Goal: Task Accomplishment & Management: Use online tool/utility

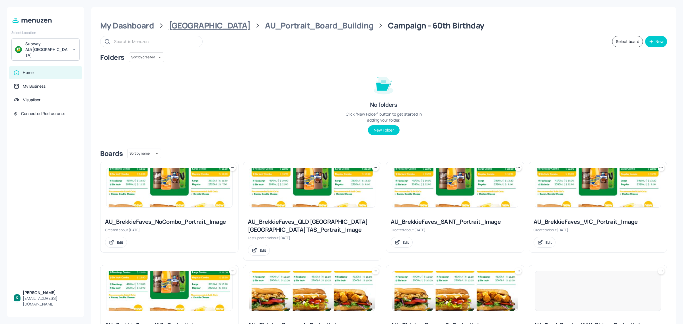
click at [195, 24] on div "[GEOGRAPHIC_DATA]" at bounding box center [210, 25] width 82 height 10
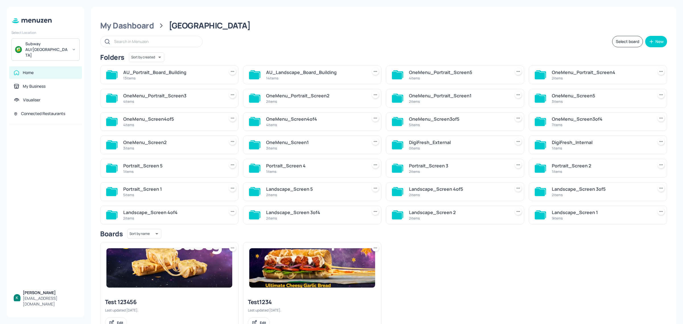
click at [301, 78] on div "14 items" at bounding box center [315, 78] width 99 height 5
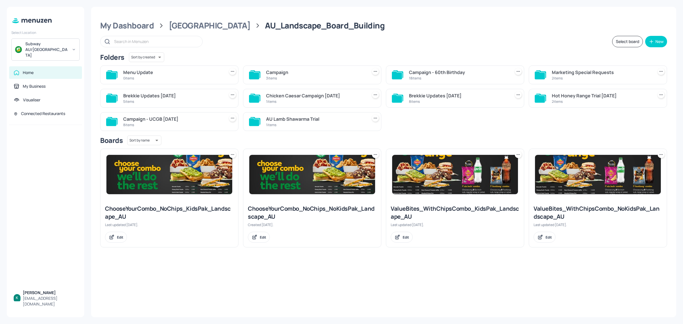
click at [456, 77] on div "18 items" at bounding box center [458, 78] width 99 height 5
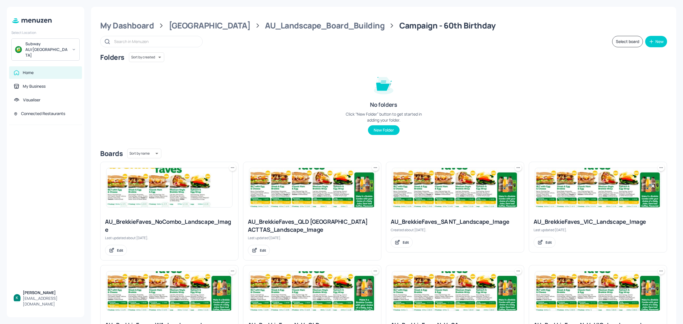
click at [272, 25] on div "AU_Landscape_Board_Building" at bounding box center [324, 25] width 119 height 10
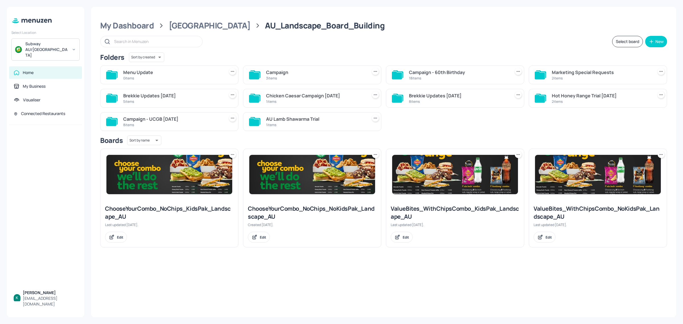
click at [278, 78] on div "3 items" at bounding box center [315, 78] width 99 height 5
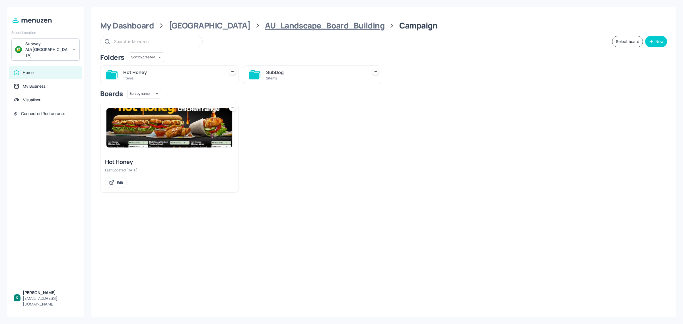
click at [296, 21] on div "AU_Landscape_Board_Building" at bounding box center [324, 25] width 119 height 10
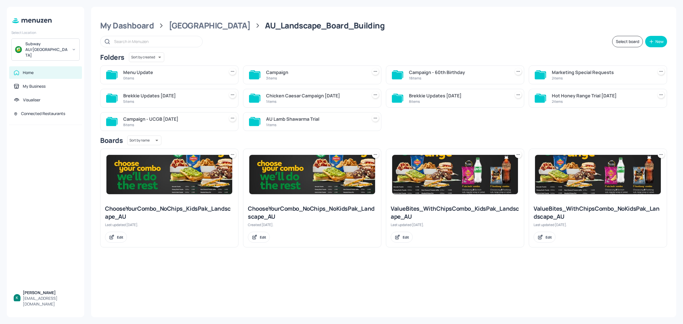
click at [167, 73] on div "Menu Update" at bounding box center [172, 72] width 99 height 7
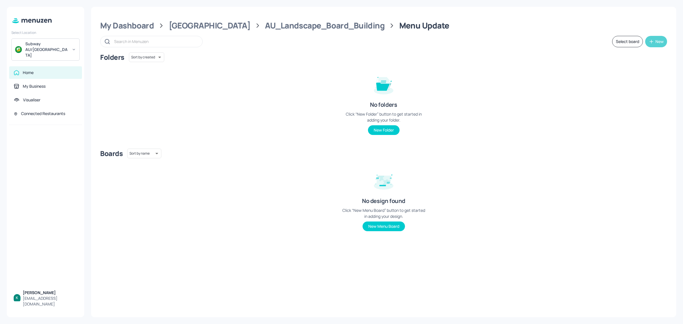
click at [652, 42] on icon "button" at bounding box center [651, 42] width 6 height 6
drag, startPoint x: 632, startPoint y: 69, endPoint x: 629, endPoint y: 54, distance: 14.8
click at [629, 54] on div "Add new folder Add new board" at bounding box center [638, 61] width 57 height 25
click at [624, 54] on div "Add new folder" at bounding box center [638, 55] width 57 height 13
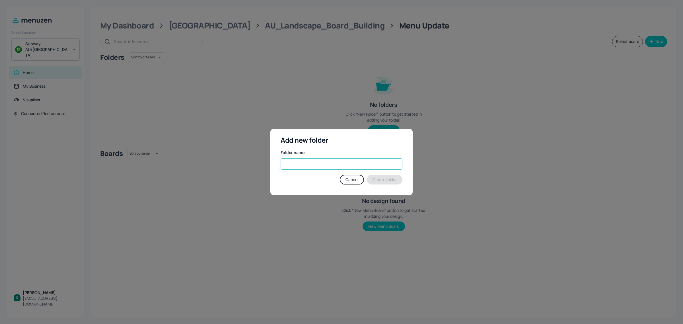
click at [360, 166] on input "text" at bounding box center [341, 163] width 122 height 11
type input "[DATE]"
click at [380, 181] on button "Create folder" at bounding box center [385, 180] width 36 height 10
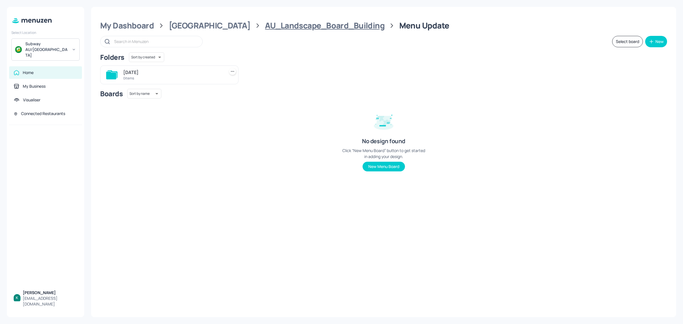
click at [304, 25] on div "AU_Landscape_Board_Building" at bounding box center [324, 25] width 119 height 10
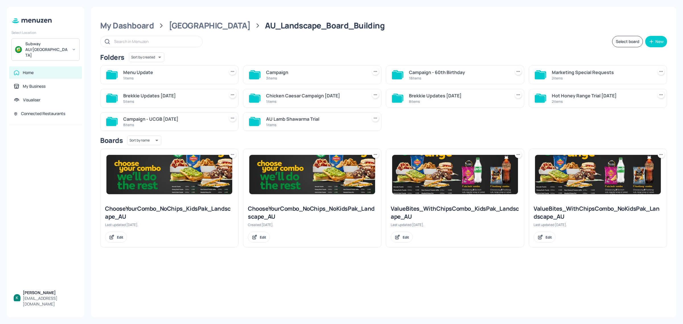
click at [456, 76] on div "18 items" at bounding box center [458, 78] width 99 height 5
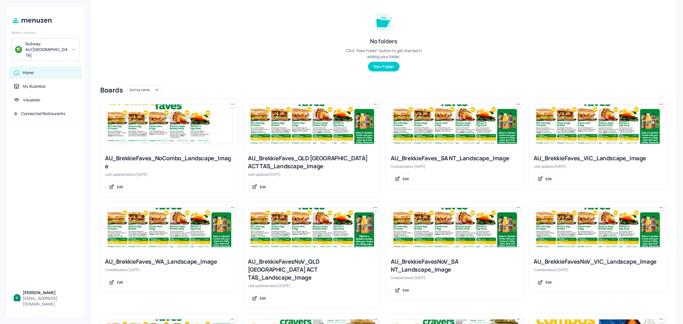
scroll to position [71, 0]
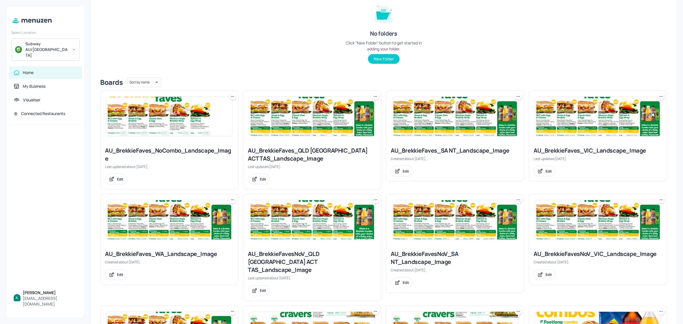
click at [234, 97] on icon at bounding box center [233, 97] width 6 height 6
click at [206, 125] on div "Move" at bounding box center [210, 128] width 46 height 10
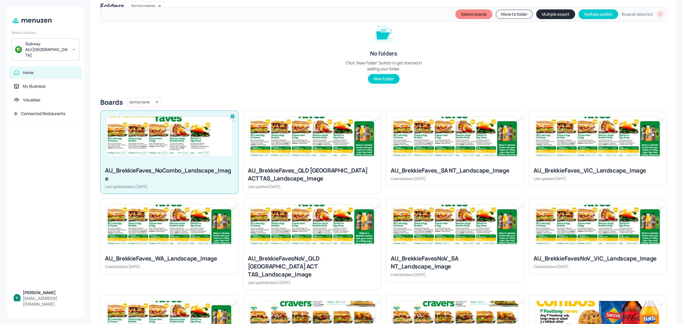
scroll to position [91, 0]
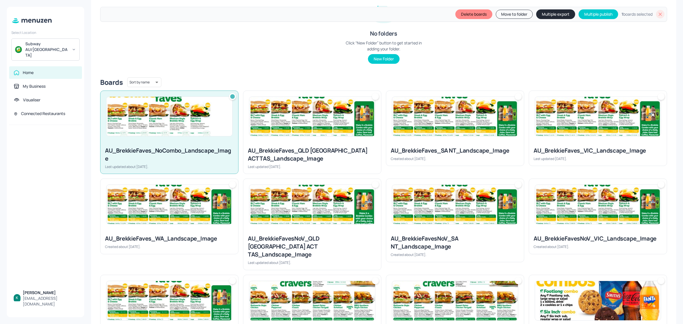
drag, startPoint x: 270, startPoint y: 133, endPoint x: 358, endPoint y: 125, distance: 87.7
click at [271, 133] on img at bounding box center [312, 116] width 126 height 39
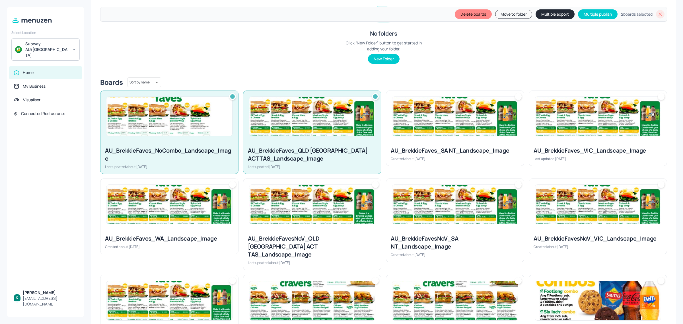
click at [459, 120] on img at bounding box center [455, 116] width 126 height 39
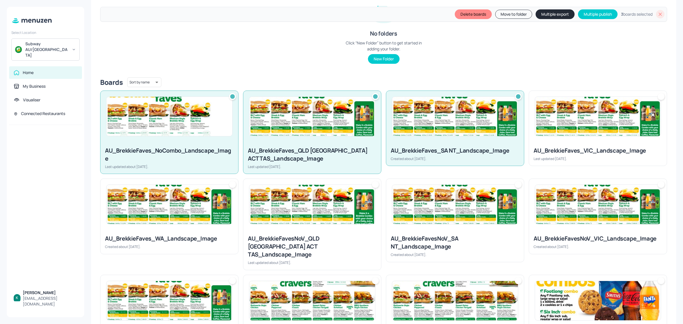
click at [577, 127] on img at bounding box center [598, 116] width 126 height 39
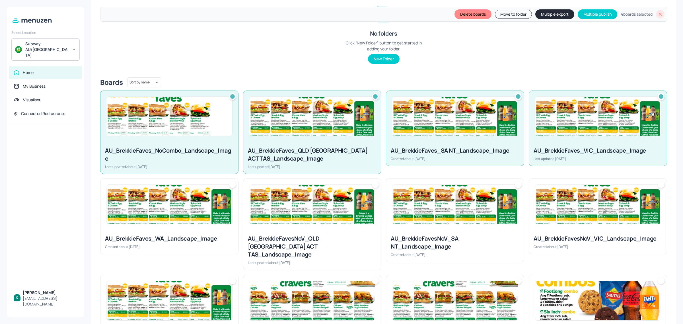
click at [147, 238] on div "AU_BrekkieFaves_WA_Landscape_Image" at bounding box center [169, 238] width 129 height 8
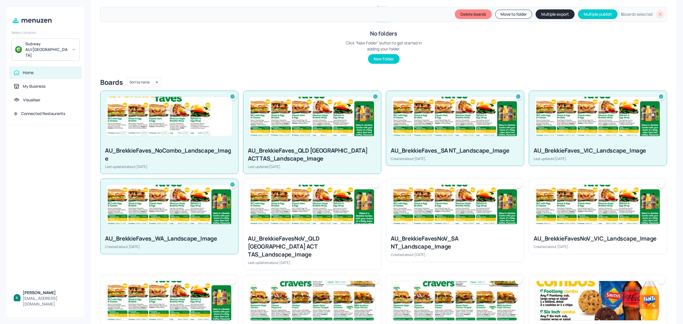
drag, startPoint x: 314, startPoint y: 218, endPoint x: 434, endPoint y: 213, distance: 119.6
click at [321, 218] on img at bounding box center [312, 204] width 126 height 39
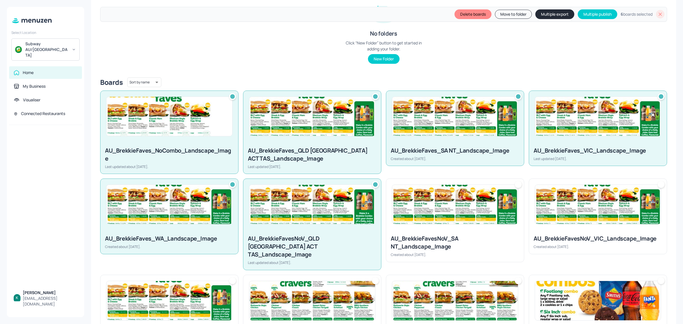
drag, startPoint x: 443, startPoint y: 213, endPoint x: 583, endPoint y: 214, distance: 140.0
click at [449, 215] on img at bounding box center [455, 204] width 126 height 39
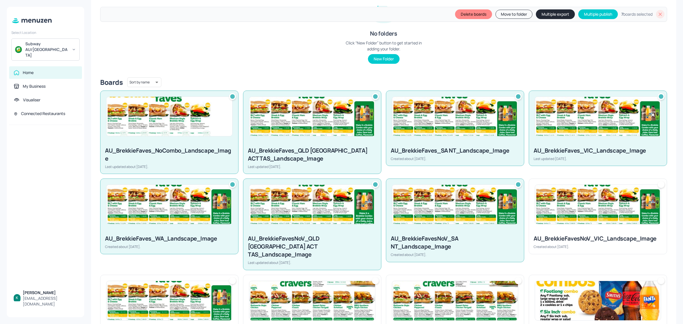
click at [615, 214] on img at bounding box center [598, 204] width 126 height 39
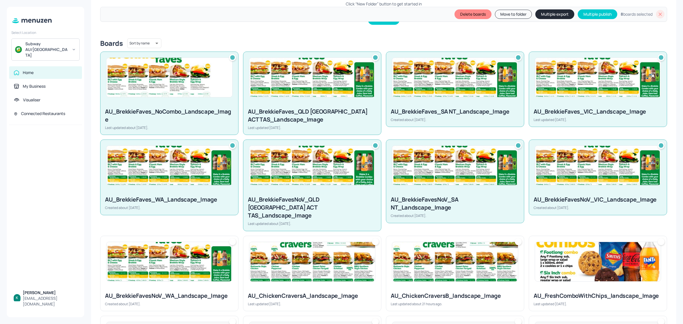
scroll to position [198, 0]
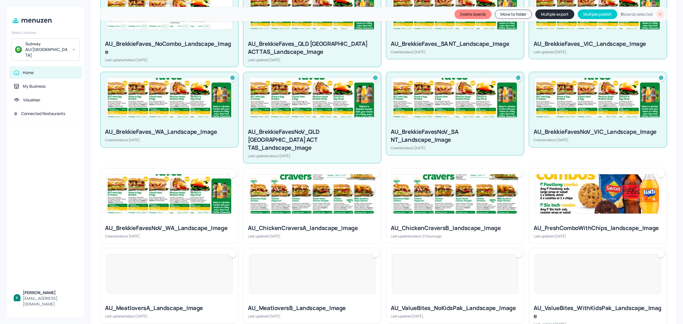
click at [194, 219] on div "AU_BrekkieFavesNoV_WA_Landscape_Image Created about [DATE]." at bounding box center [169, 231] width 138 height 24
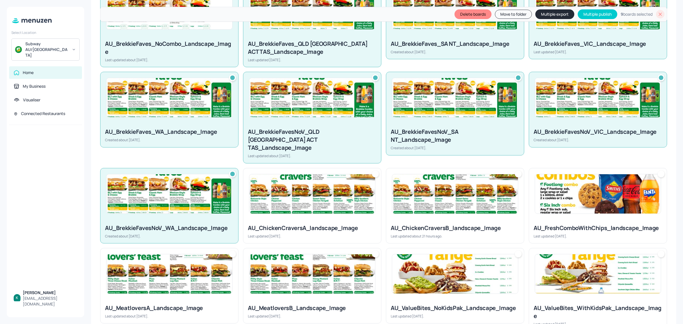
drag, startPoint x: 302, startPoint y: 209, endPoint x: 406, endPoint y: 198, distance: 104.7
click at [302, 209] on div at bounding box center [312, 193] width 138 height 51
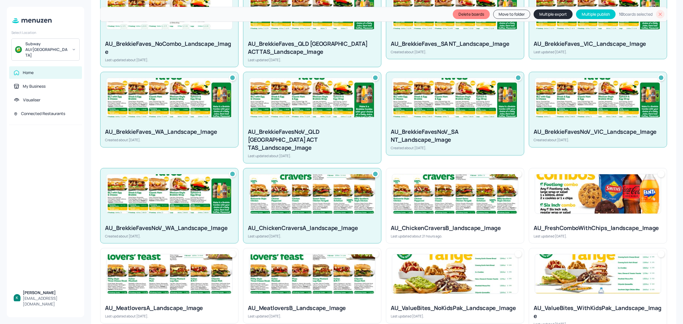
click at [418, 197] on img at bounding box center [455, 193] width 126 height 39
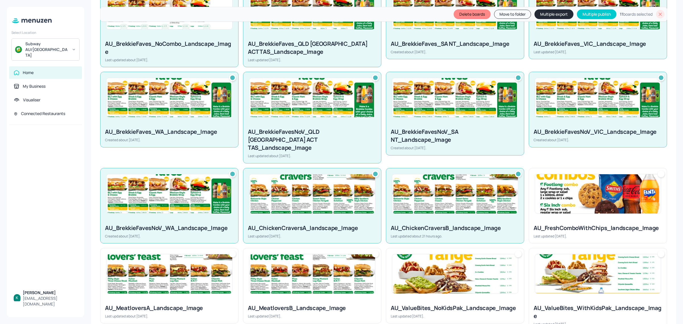
drag, startPoint x: 541, startPoint y: 189, endPoint x: 290, endPoint y: 233, distance: 254.5
click at [540, 189] on img at bounding box center [598, 193] width 126 height 39
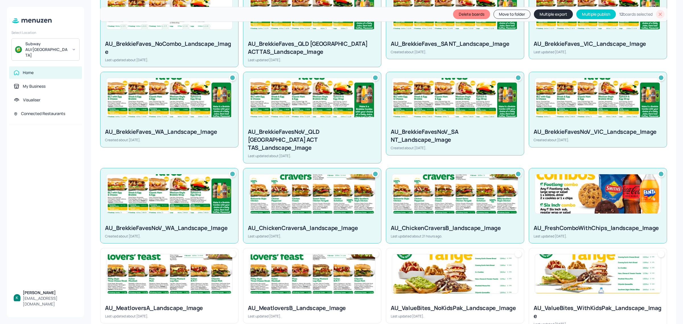
drag, startPoint x: 175, startPoint y: 251, endPoint x: 281, endPoint y: 255, distance: 106.2
click at [189, 254] on img at bounding box center [169, 273] width 126 height 39
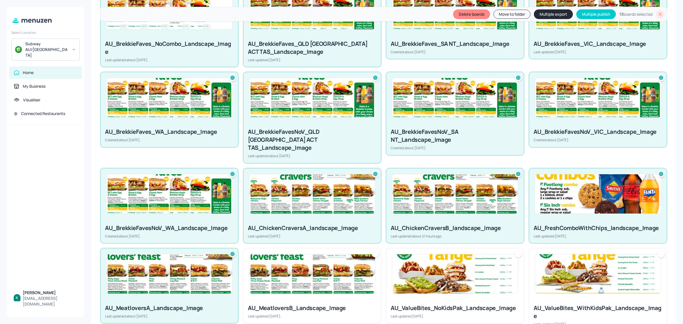
drag, startPoint x: 342, startPoint y: 261, endPoint x: 396, endPoint y: 260, distance: 53.5
click at [346, 261] on img at bounding box center [312, 273] width 126 height 39
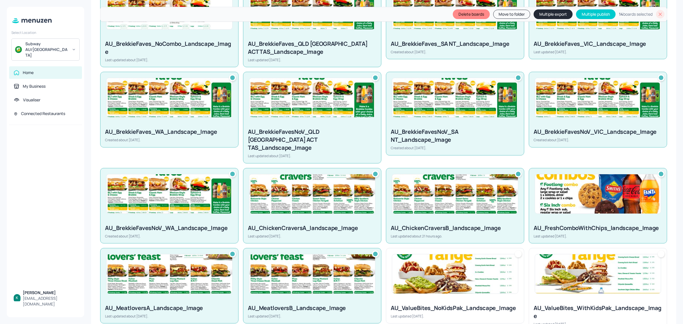
drag, startPoint x: 421, startPoint y: 259, endPoint x: 523, endPoint y: 258, distance: 101.3
click at [426, 260] on img at bounding box center [455, 273] width 126 height 39
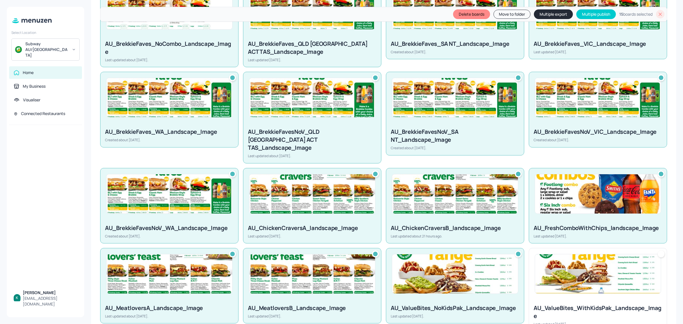
click at [563, 258] on img at bounding box center [598, 273] width 126 height 39
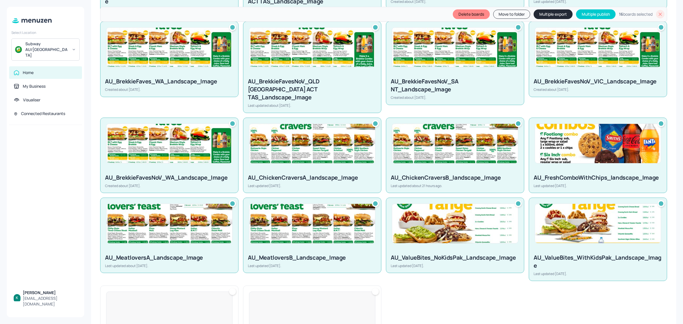
scroll to position [300, 0]
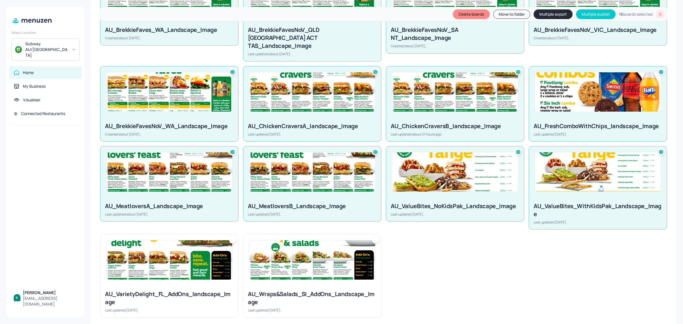
click at [184, 264] on img at bounding box center [169, 259] width 126 height 39
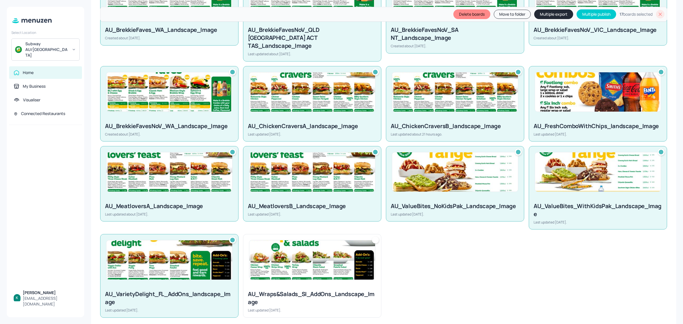
click at [295, 262] on img at bounding box center [312, 259] width 126 height 39
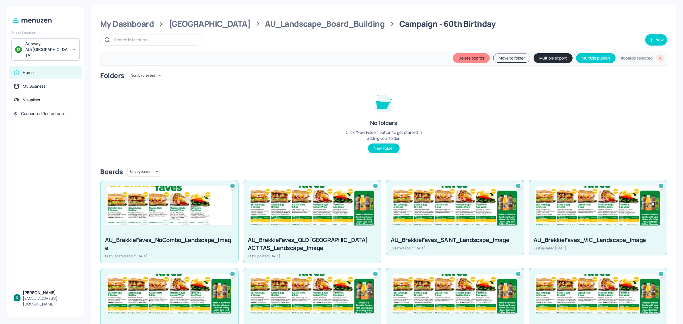
scroll to position [0, 0]
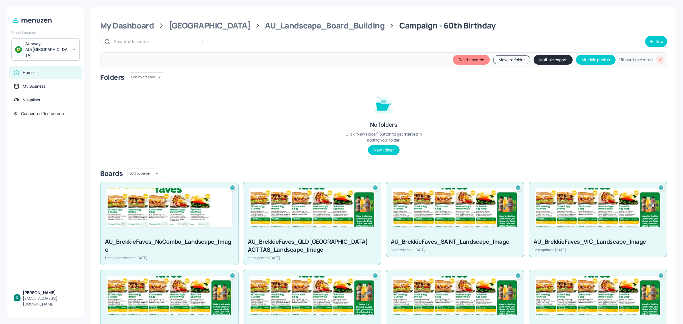
click at [507, 61] on button "Move to folder" at bounding box center [511, 59] width 37 height 9
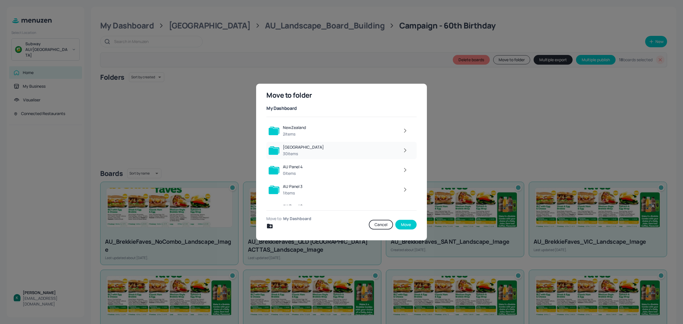
click at [290, 149] on div "[GEOGRAPHIC_DATA]" at bounding box center [303, 147] width 41 height 6
click at [292, 149] on div "[GEOGRAPHIC_DATA]" at bounding box center [304, 147] width 42 height 6
click at [292, 149] on div "[GEOGRAPHIC_DATA]" at bounding box center [303, 147] width 41 height 6
click at [304, 149] on div "AU_Landscape_Board_Building" at bounding box center [312, 147] width 58 height 6
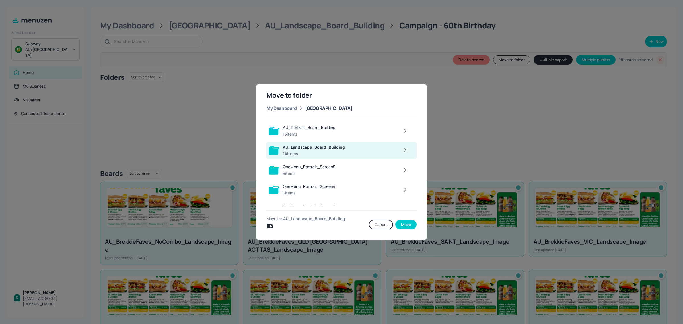
click at [304, 149] on div "AU_Landscape_Board_Building" at bounding box center [314, 147] width 62 height 6
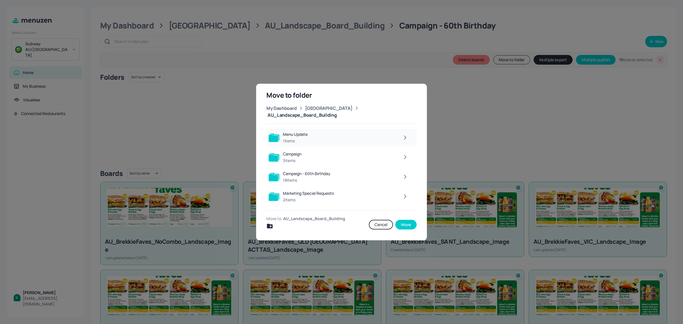
click at [304, 138] on div "1 items" at bounding box center [295, 141] width 25 height 6
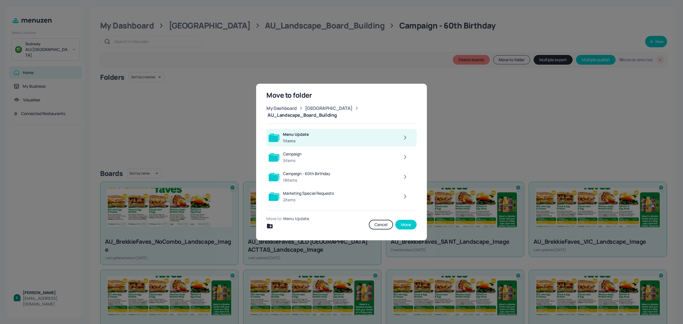
click at [304, 138] on div "1 items" at bounding box center [296, 141] width 26 height 6
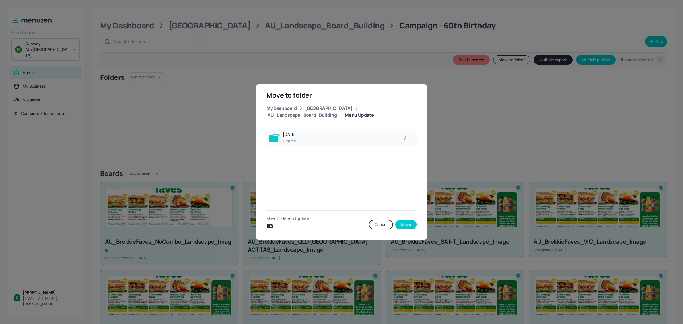
click at [302, 135] on div "[DATE] 0 items" at bounding box center [341, 137] width 150 height 17
click at [315, 139] on div at bounding box center [355, 137] width 112 height 11
click at [315, 139] on div at bounding box center [355, 137] width 111 height 11
click at [407, 225] on button "Move" at bounding box center [405, 225] width 21 height 10
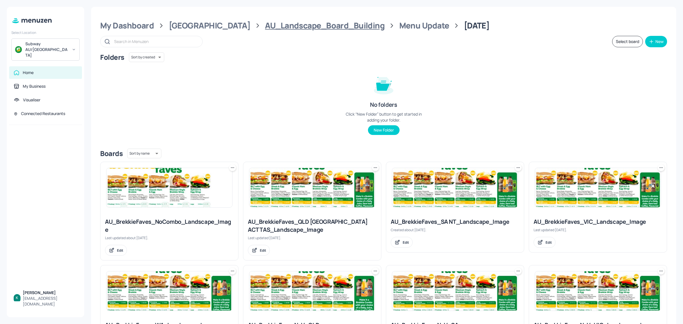
click at [265, 25] on div "AU_Landscape_Board_Building" at bounding box center [324, 25] width 119 height 10
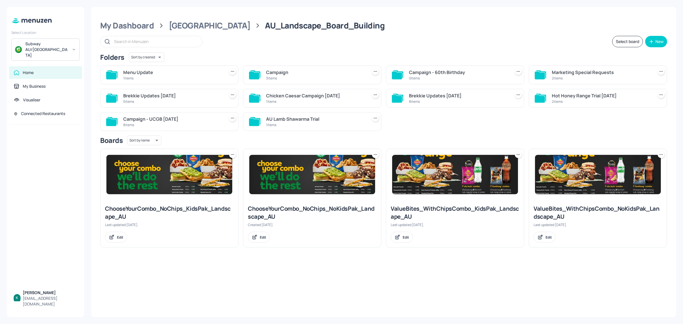
click at [517, 72] on icon at bounding box center [518, 72] width 6 height 6
click at [492, 103] on p "Delete" at bounding box center [487, 102] width 11 height 5
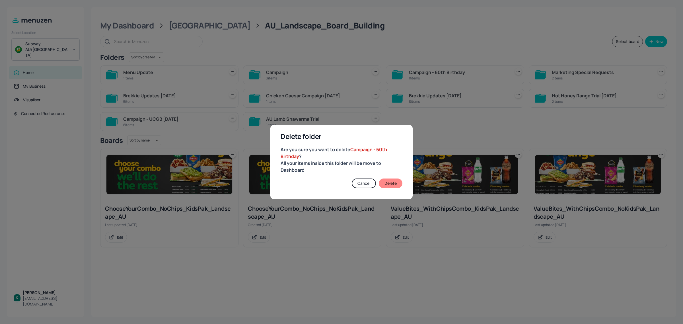
click at [398, 181] on button "Delete" at bounding box center [391, 183] width 24 height 10
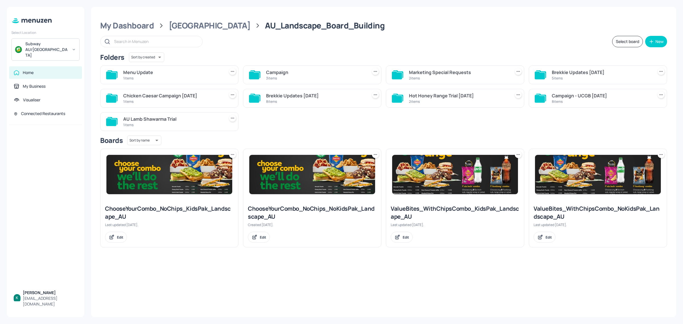
click at [291, 77] on div "3 items" at bounding box center [315, 78] width 99 height 5
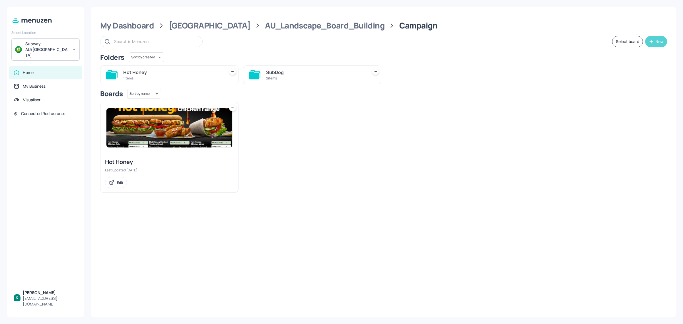
click at [650, 42] on icon "button" at bounding box center [651, 42] width 6 height 6
click at [189, 125] on div at bounding box center [341, 162] width 683 height 324
click at [131, 160] on div "Hot Honey" at bounding box center [169, 162] width 129 height 8
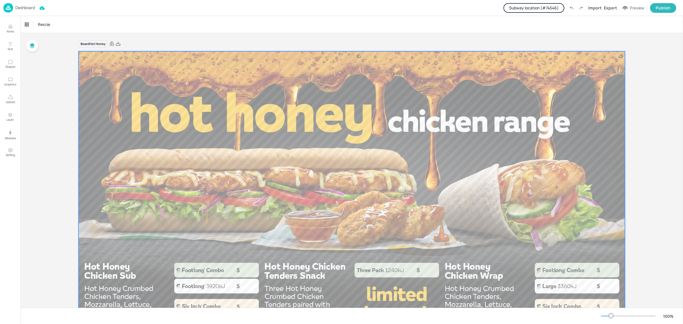
click at [397, 122] on div at bounding box center [352, 204] width 546 height 307
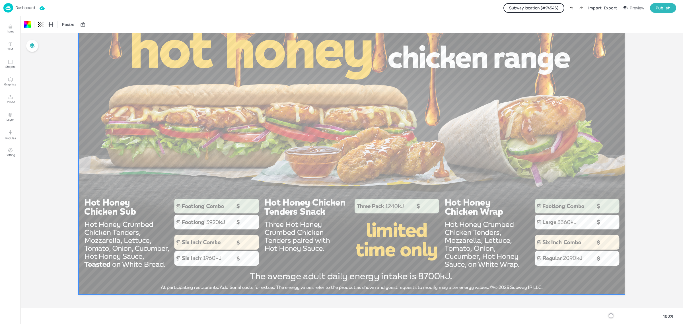
scroll to position [65, 0]
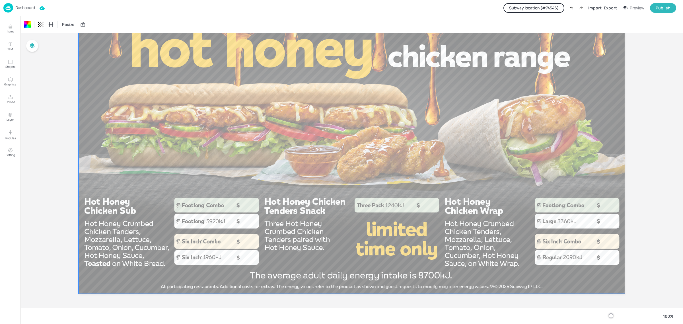
click at [23, 7] on p "Dashboard" at bounding box center [25, 8] width 20 height 4
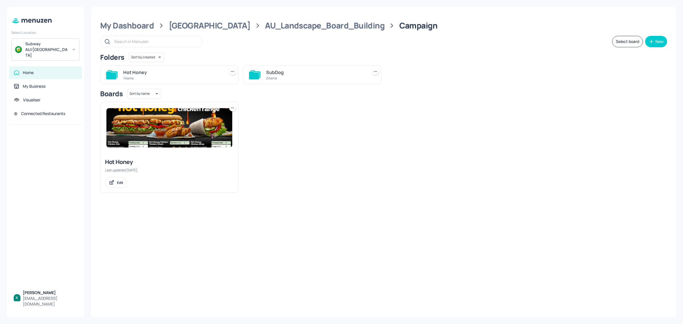
drag, startPoint x: 203, startPoint y: 77, endPoint x: 199, endPoint y: 75, distance: 4.1
click at [199, 75] on div "Hot Honey 1 items" at bounding box center [172, 75] width 99 height 14
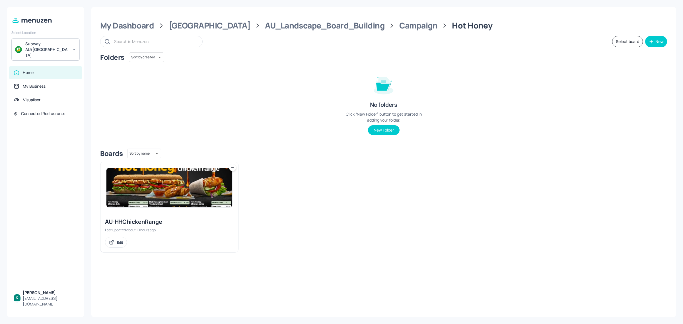
click at [166, 192] on img at bounding box center [169, 187] width 126 height 39
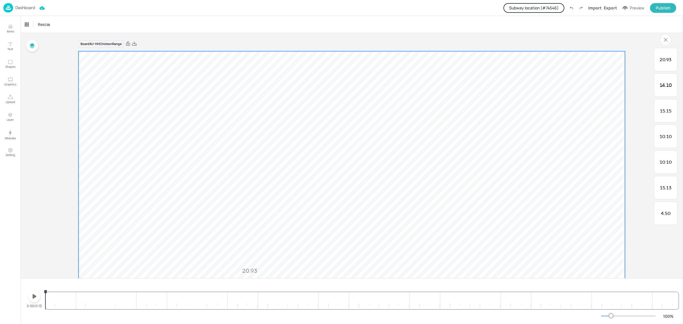
scroll to position [36, 0]
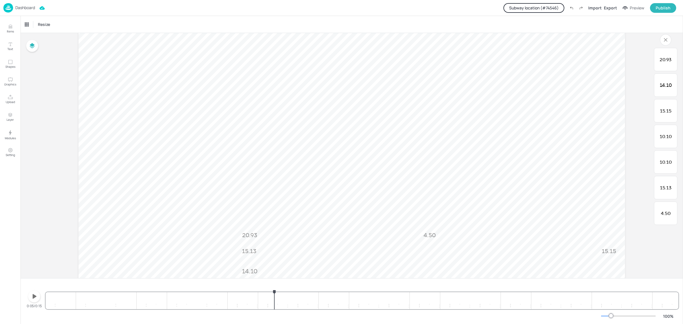
click at [274, 300] on div "4.50 15.13 10.10 10.10 15.15 14.10 20.93 4.50 15.13 10.10 10.10 15.15 14.10 20.…" at bounding box center [362, 295] width 633 height 27
click at [319, 298] on div "4.50 15.13 10.10 10.10 15.15 14.10 20.93 4.50 15.13 10.10 10.10 15.15 14.10 20.…" at bounding box center [362, 295] width 633 height 27
drag, startPoint x: 319, startPoint y: 292, endPoint x: 298, endPoint y: 292, distance: 20.8
click at [298, 292] on icon "5.99s" at bounding box center [298, 292] width 3 height 4
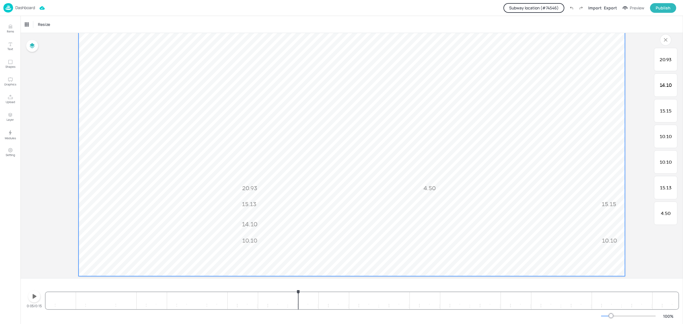
scroll to position [94, 0]
click at [607, 194] on span "15.15" at bounding box center [608, 192] width 15 height 7
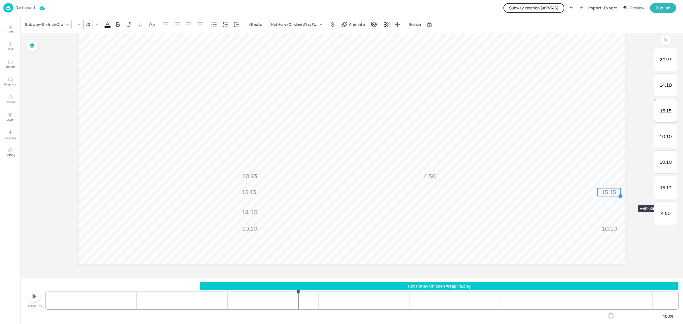
click at [620, 195] on div at bounding box center [620, 196] width 5 height 5
drag, startPoint x: 607, startPoint y: 191, endPoint x: 514, endPoint y: 194, distance: 93.1
click at [515, 194] on span "15.15" at bounding box center [522, 194] width 15 height 7
type input "20"
click at [527, 198] on div at bounding box center [527, 198] width 5 height 5
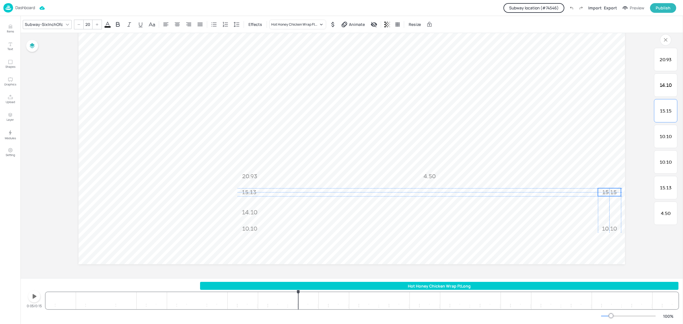
drag, startPoint x: 518, startPoint y: 194, endPoint x: 612, endPoint y: 193, distance: 93.6
click at [612, 193] on span "15.15" at bounding box center [609, 192] width 15 height 7
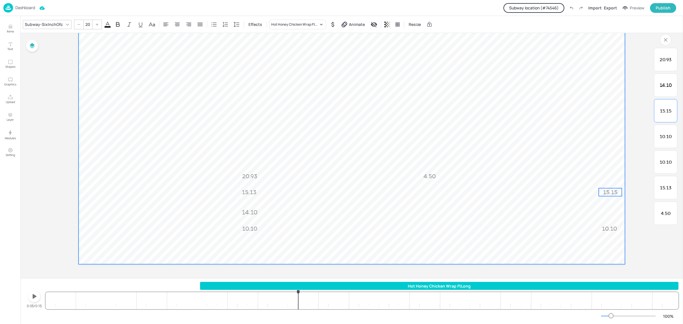
click at [619, 159] on video at bounding box center [352, 110] width 546 height 307
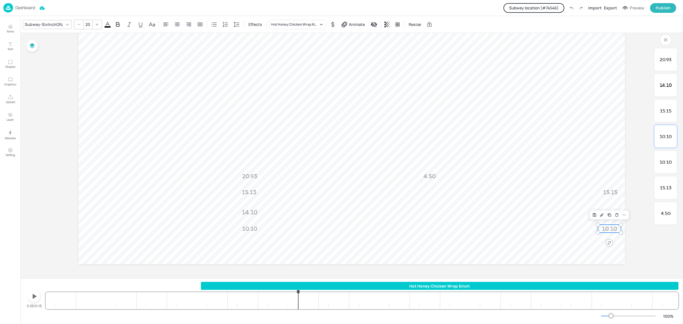
click at [612, 230] on span "10.10" at bounding box center [609, 228] width 15 height 7
click at [620, 230] on div at bounding box center [620, 232] width 5 height 5
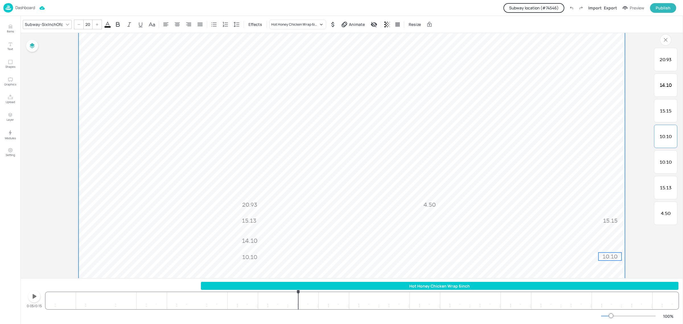
click at [623, 238] on video at bounding box center [352, 138] width 546 height 307
click at [609, 259] on span "10.10" at bounding box center [609, 256] width 15 height 7
click at [622, 235] on video at bounding box center [352, 138] width 546 height 307
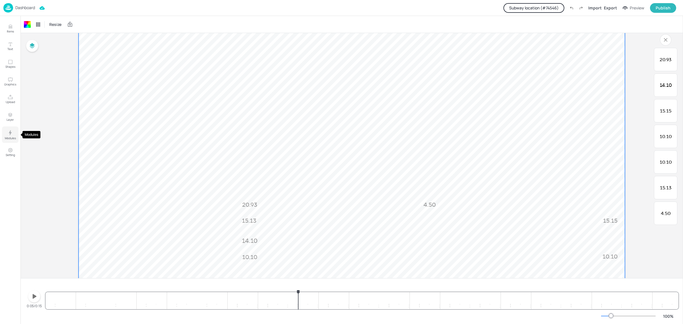
click at [9, 132] on icon "Modules" at bounding box center [10, 132] width 3 height 5
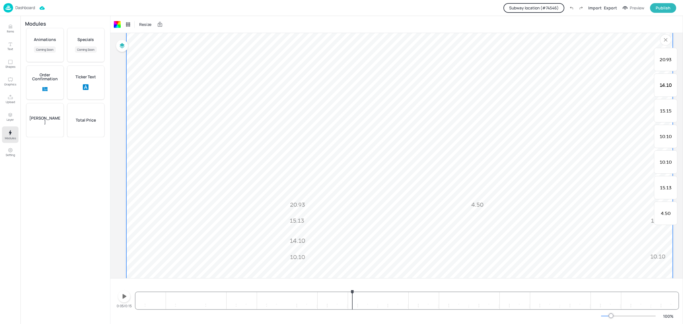
click at [88, 121] on p "Total Price" at bounding box center [86, 120] width 20 height 4
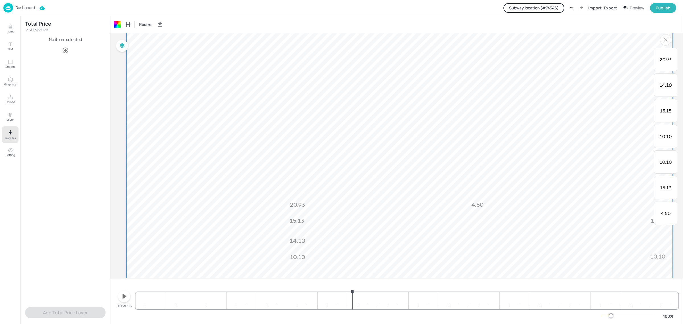
click at [65, 51] on icon "button" at bounding box center [66, 51] width 6 height 6
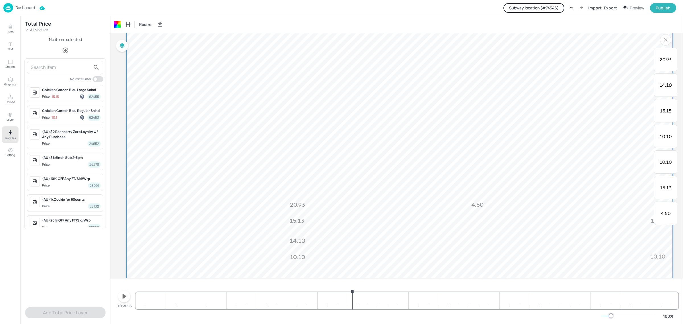
drag, startPoint x: 312, startPoint y: 278, endPoint x: 326, endPoint y: 276, distance: 14.0
click at [326, 276] on div at bounding box center [341, 162] width 683 height 324
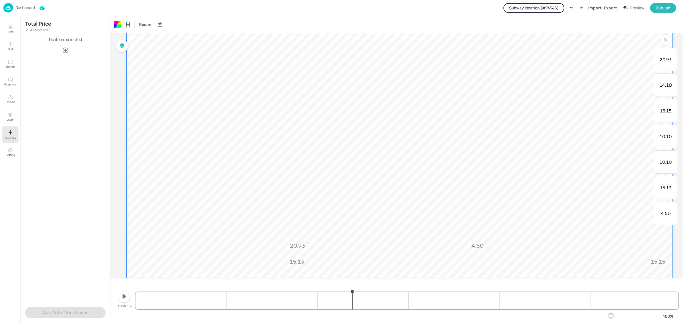
scroll to position [61, 0]
click at [665, 38] on icon "button" at bounding box center [665, 39] width 9 height 9
click at [67, 50] on icon "button" at bounding box center [65, 50] width 7 height 7
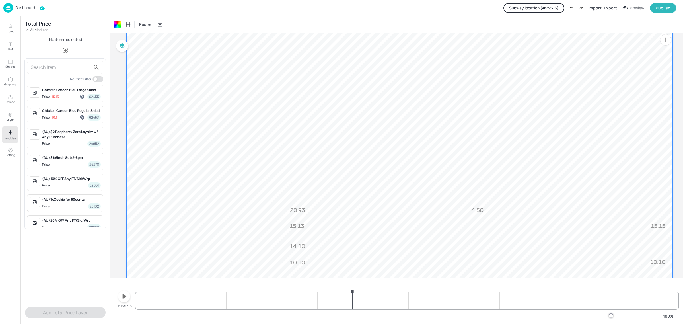
click at [54, 71] on input "text" at bounding box center [61, 67] width 60 height 9
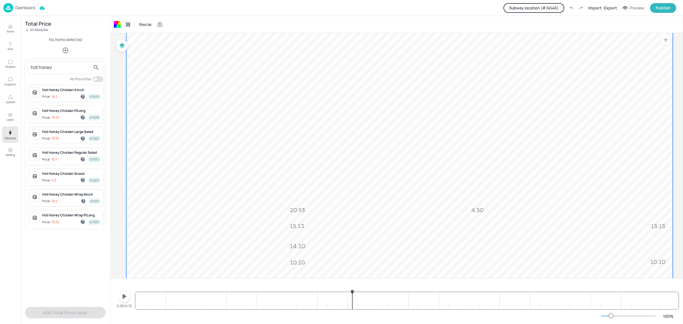
type input "hot honey"
click at [61, 202] on span "Price: 10.1 61931" at bounding box center [71, 201] width 59 height 6
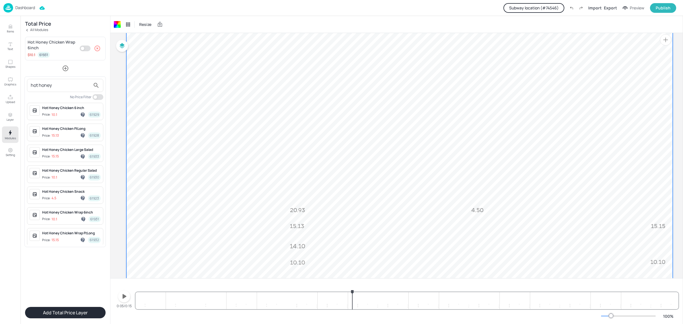
click at [66, 70] on div at bounding box center [341, 162] width 683 height 324
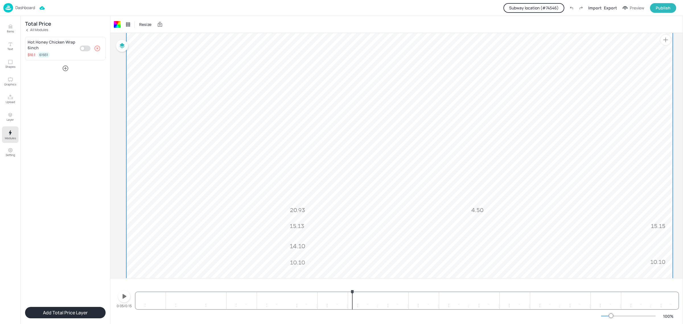
click at [66, 69] on icon "button" at bounding box center [65, 68] width 7 height 7
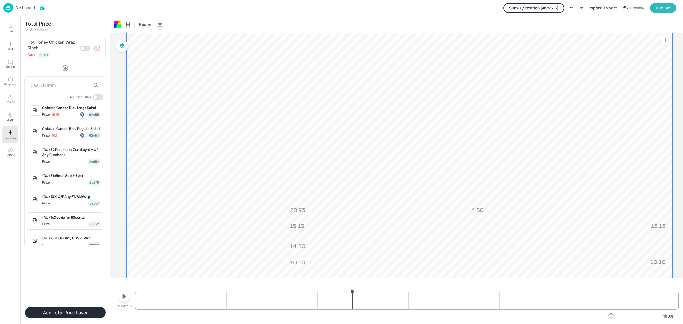
click at [62, 87] on input "text" at bounding box center [61, 85] width 60 height 9
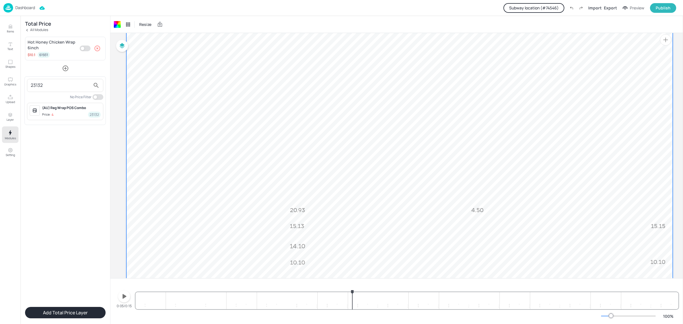
type input "23132"
click at [76, 108] on div "(AU) Reg Wrap POS Combo" at bounding box center [71, 107] width 59 height 5
click at [53, 314] on div at bounding box center [341, 162] width 683 height 324
click at [53, 313] on button "Add Total Price Layer" at bounding box center [65, 312] width 81 height 11
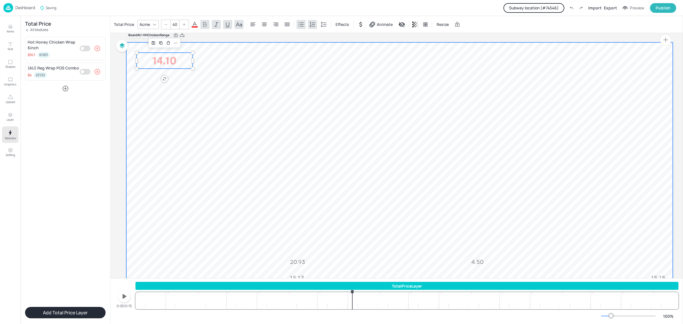
scroll to position [0, 0]
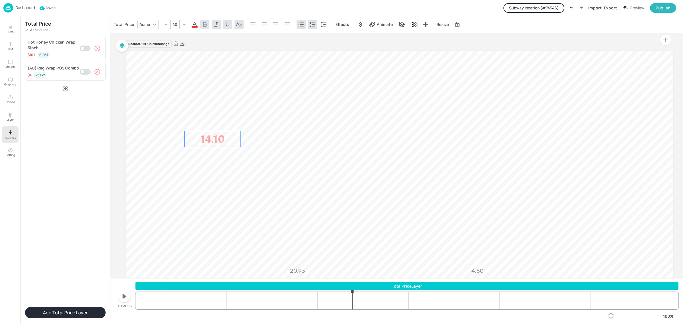
drag, startPoint x: 170, startPoint y: 71, endPoint x: 221, endPoint y: 144, distance: 90.1
click at [218, 144] on p "14.10" at bounding box center [213, 139] width 56 height 16
click at [174, 24] on input "40" at bounding box center [175, 24] width 8 height 9
click at [156, 24] on icon at bounding box center [154, 24] width 5 height 5
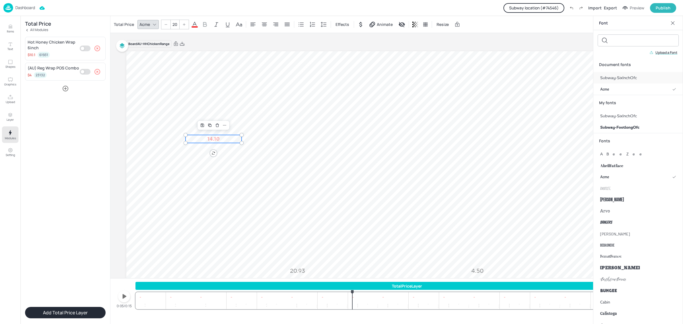
click at [616, 80] on span "Subway-SixInchOfc" at bounding box center [618, 78] width 37 height 6
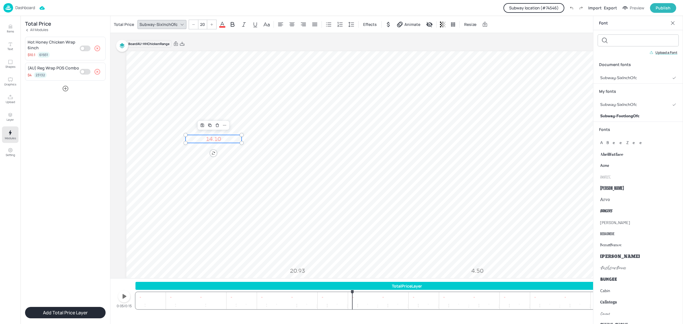
click at [220, 24] on icon at bounding box center [222, 24] width 5 height 5
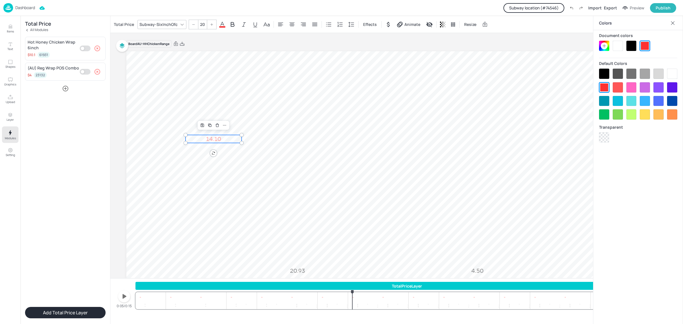
click at [635, 45] on div at bounding box center [631, 46] width 10 height 10
drag, startPoint x: 241, startPoint y: 142, endPoint x: 185, endPoint y: 137, distance: 55.9
click at [185, 137] on div "4.50 15.13 10.10 10.10 15.15 14.10 20.93 14.10" at bounding box center [399, 204] width 546 height 307
type input "14.3"
click at [208, 142] on div "4.50 15.13 10.10 10.10 15.15 14.10 20.93 14.10" at bounding box center [399, 204] width 546 height 307
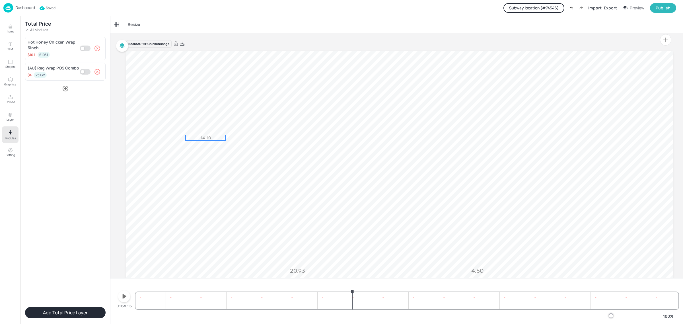
click at [212, 140] on p "14.10" at bounding box center [205, 138] width 40 height 6
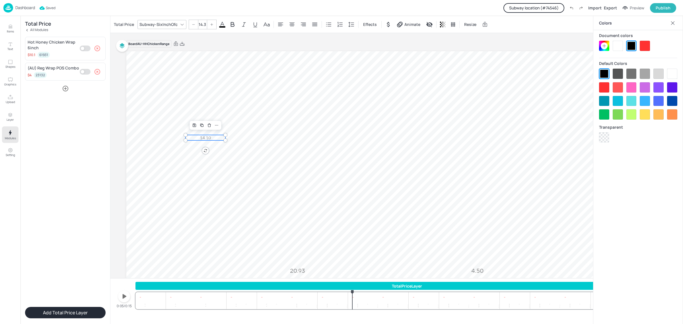
click at [169, 26] on div "Subway-SixInchOfc" at bounding box center [158, 24] width 40 height 8
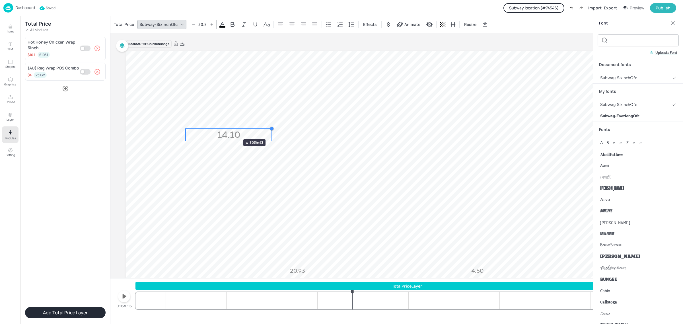
drag, startPoint x: 224, startPoint y: 135, endPoint x: 225, endPoint y: 129, distance: 6.8
click at [226, 129] on div "4.50 15.13 10.10 10.10 15.15 14.10 20.93 14.10" at bounding box center [399, 204] width 546 height 307
click at [192, 25] on icon at bounding box center [193, 24] width 3 height 3
click at [193, 25] on icon at bounding box center [193, 24] width 3 height 3
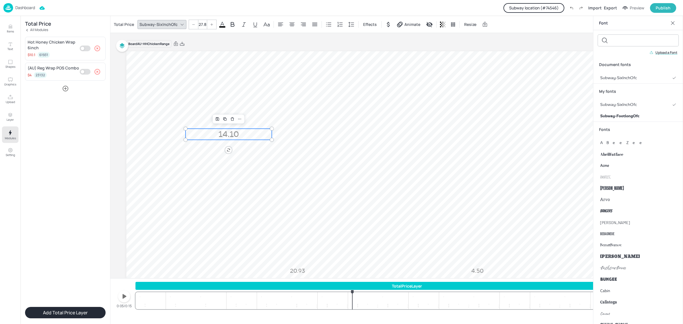
click at [193, 25] on icon at bounding box center [193, 24] width 3 height 3
click at [210, 22] on div at bounding box center [211, 24] width 9 height 9
drag, startPoint x: 271, startPoint y: 135, endPoint x: 208, endPoint y: 135, distance: 63.2
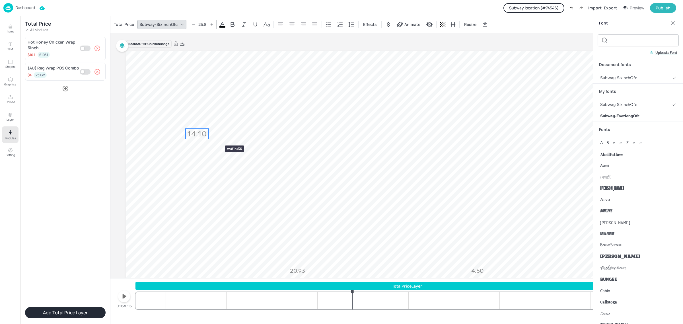
click at [208, 135] on div at bounding box center [208, 134] width 5 height 10
drag, startPoint x: 206, startPoint y: 139, endPoint x: 206, endPoint y: 136, distance: 3.1
click at [206, 136] on div "4.50 15.13 10.10 10.10 15.15 14.10 20.93 14.10" at bounding box center [399, 204] width 546 height 307
click at [192, 26] on icon at bounding box center [193, 24] width 3 height 3
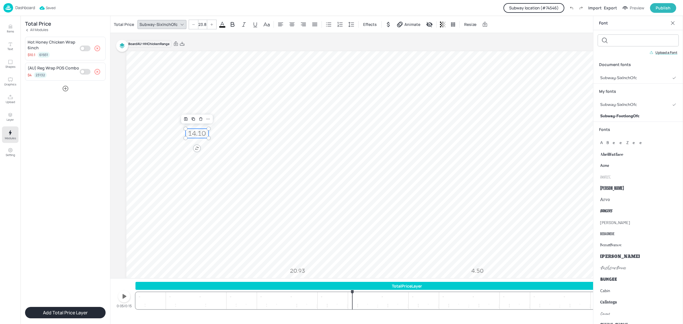
click at [192, 26] on icon at bounding box center [193, 24] width 3 height 3
click at [208, 137] on div at bounding box center [208, 137] width 5 height 5
click at [203, 26] on input "20.8" at bounding box center [202, 24] width 8 height 9
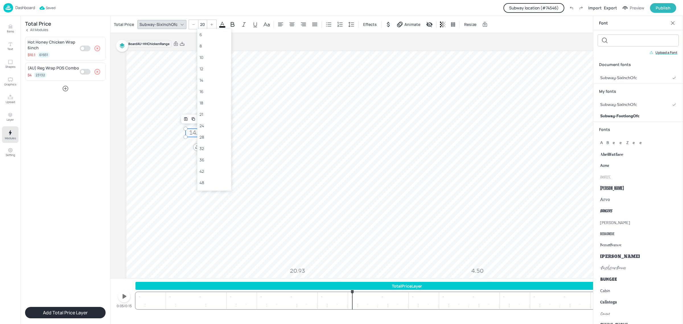
type input "20"
click at [207, 135] on div at bounding box center [208, 136] width 5 height 5
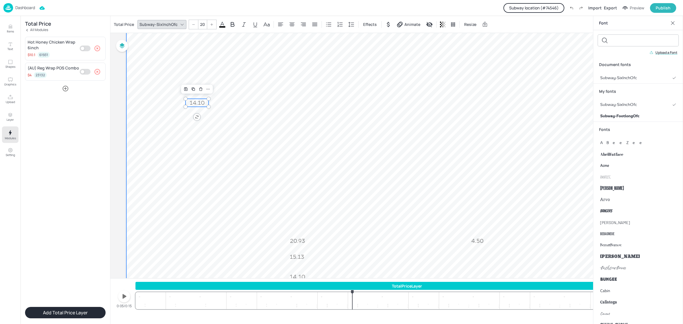
scroll to position [71, 0]
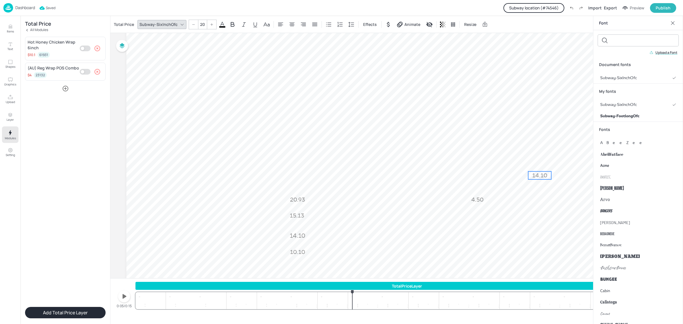
drag, startPoint x: 200, startPoint y: 60, endPoint x: 538, endPoint y: 181, distance: 359.3
click at [544, 176] on p "14.10" at bounding box center [539, 175] width 23 height 8
click at [672, 22] on icon at bounding box center [673, 23] width 6 height 6
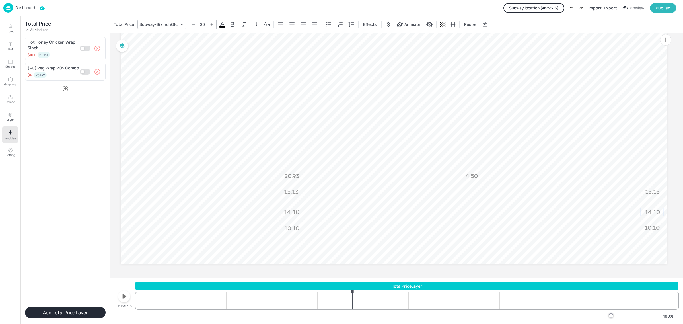
drag, startPoint x: 534, startPoint y: 151, endPoint x: 650, endPoint y: 209, distance: 129.5
click at [650, 209] on p "14.10" at bounding box center [652, 212] width 23 height 8
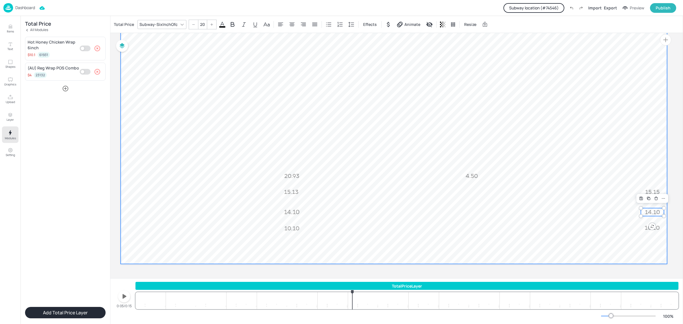
click at [646, 126] on video at bounding box center [394, 109] width 546 height 307
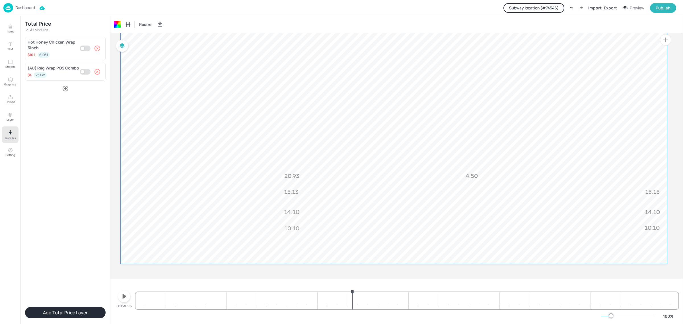
click at [53, 156] on div "Hot Honey Chicken Wrap 6inch $ 10.1 61931 (AU) Reg Wrap POS Combo $ 4 23132 Add…" at bounding box center [65, 177] width 81 height 281
click at [13, 135] on icon "Modules" at bounding box center [10, 132] width 7 height 7
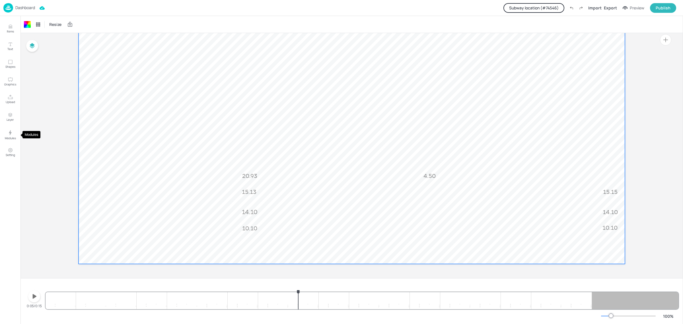
scroll to position [94, 0]
click at [12, 136] on p "Modules" at bounding box center [10, 138] width 11 height 4
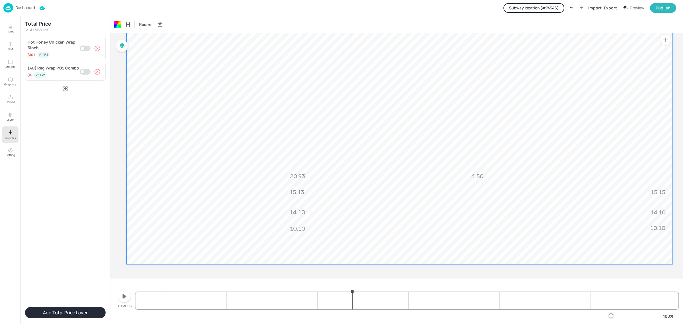
scroll to position [96, 0]
click at [420, 207] on video at bounding box center [399, 109] width 546 height 307
click at [43, 28] on p "All Modules" at bounding box center [39, 30] width 18 height 4
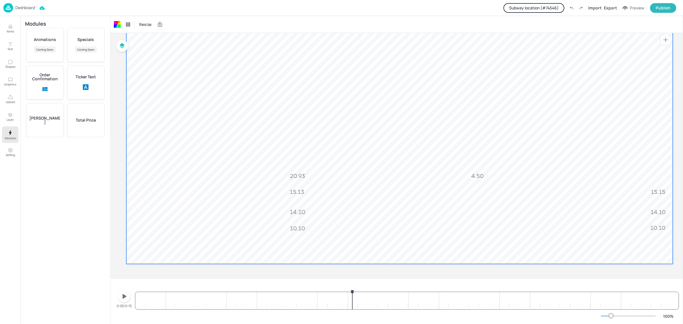
click at [94, 124] on div "Total Price" at bounding box center [86, 120] width 38 height 34
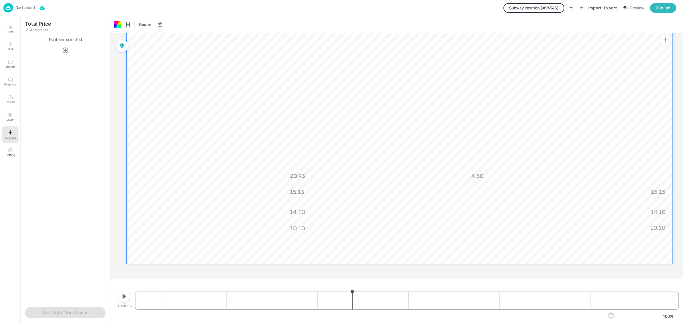
click at [68, 48] on icon "button" at bounding box center [65, 50] width 7 height 7
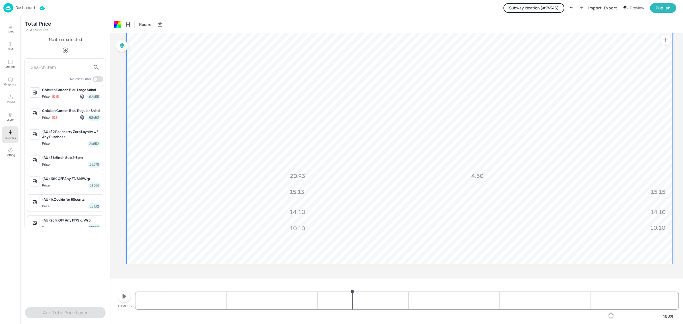
click at [81, 65] on input "text" at bounding box center [61, 67] width 60 height 9
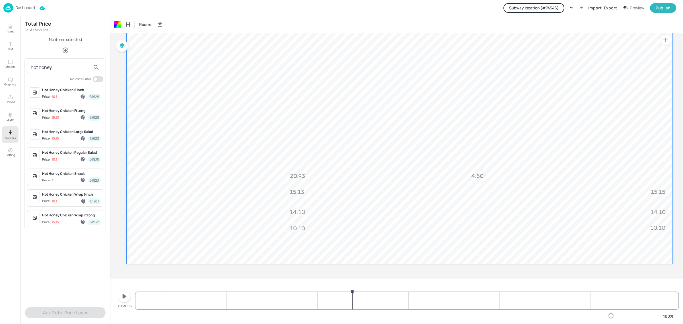
click at [60, 224] on span "Price: 15.15 61932" at bounding box center [71, 222] width 59 height 6
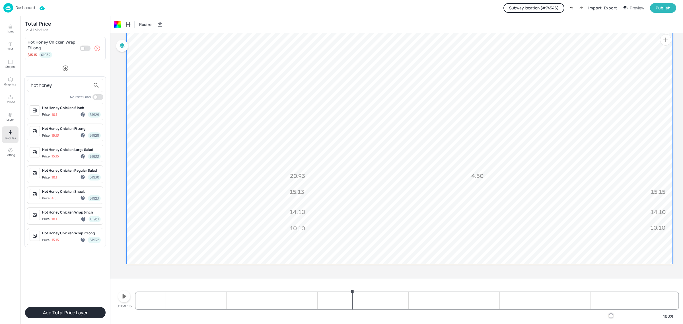
drag, startPoint x: 58, startPoint y: 84, endPoint x: 27, endPoint y: 87, distance: 31.1
click at [27, 87] on div "hot honey" at bounding box center [65, 85] width 76 height 13
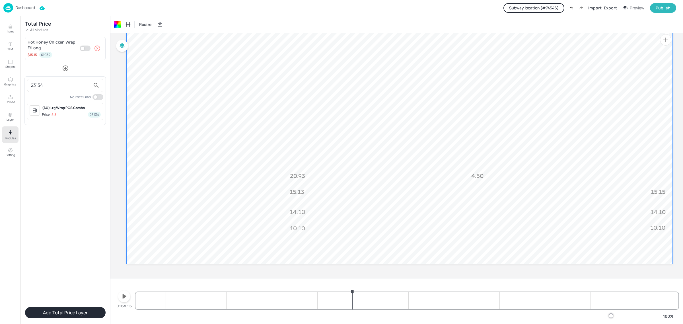
type input "23134"
click at [57, 108] on div "(AU) Lrg Wrap POS Combo" at bounding box center [71, 107] width 59 height 5
click at [54, 282] on div at bounding box center [341, 162] width 683 height 324
click at [66, 311] on button "Add Total Price Layer" at bounding box center [65, 312] width 81 height 11
